Goal: Check status: Check status

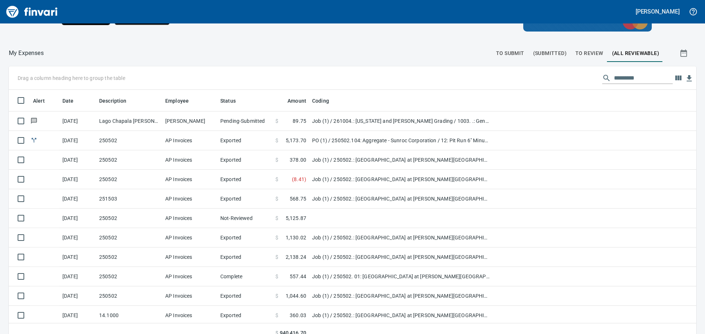
click at [582, 52] on span "To Review" at bounding box center [589, 53] width 28 height 9
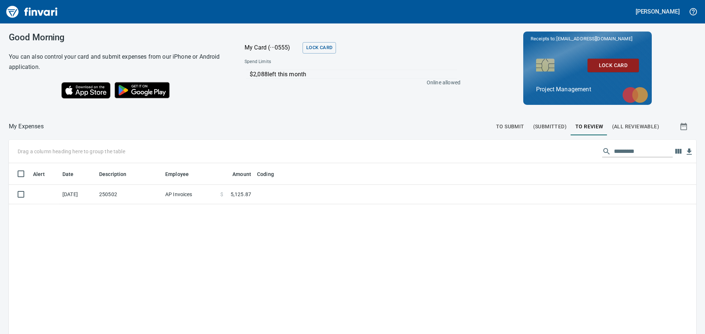
scroll to position [248, 676]
click at [544, 125] on span "(Submitted)" at bounding box center [549, 126] width 33 height 9
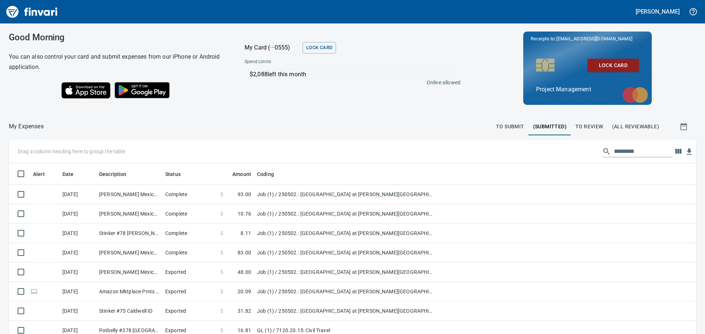
scroll to position [248, 671]
click at [589, 125] on span "To Review" at bounding box center [589, 126] width 28 height 9
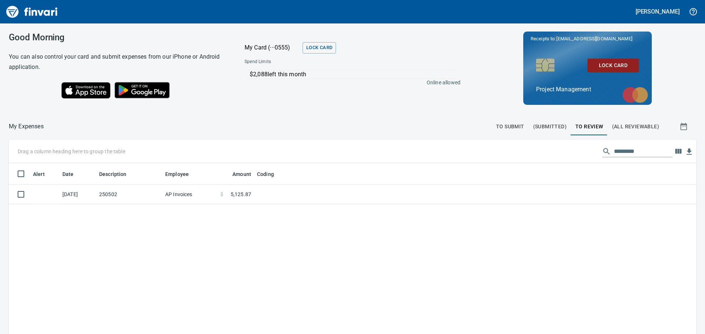
scroll to position [248, 676]
click at [545, 126] on span "(Submitted)" at bounding box center [549, 126] width 33 height 9
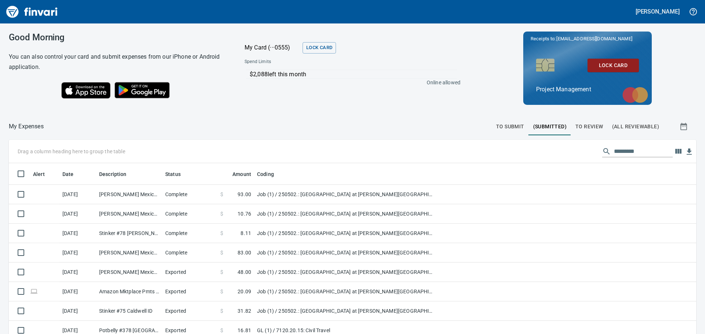
click at [425, 114] on div "Good Morning You can also control your card and submit expenses from our iPhone…" at bounding box center [352, 178] width 705 height 311
click at [589, 127] on span "To Review" at bounding box center [589, 126] width 28 height 9
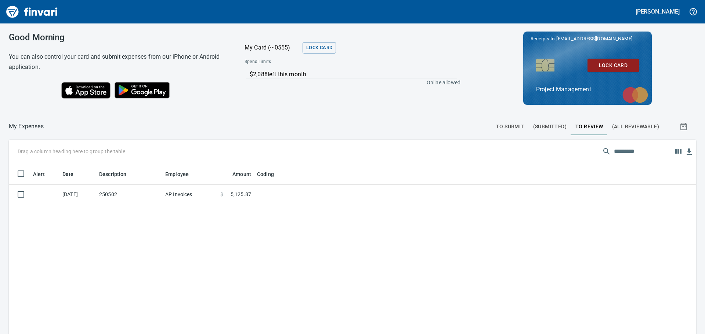
scroll to position [248, 676]
